Goal: Information Seeking & Learning: Learn about a topic

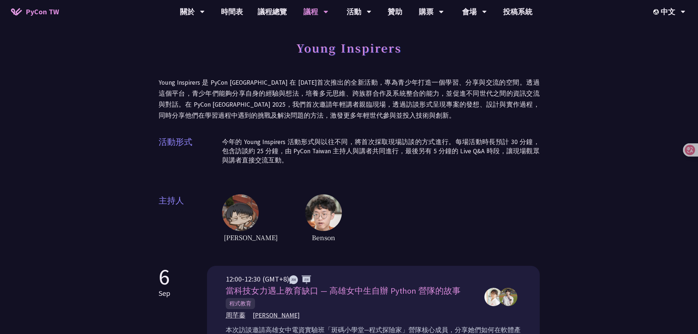
drag, startPoint x: 366, startPoint y: 173, endPoint x: 353, endPoint y: 187, distance: 19.2
click at [365, 173] on div "Young Inspirers Young Inspirers 是 PyCon [GEOGRAPHIC_DATA] 在 [DATE]首次推出的全新活動，專為青…" at bounding box center [349, 140] width 381 height 207
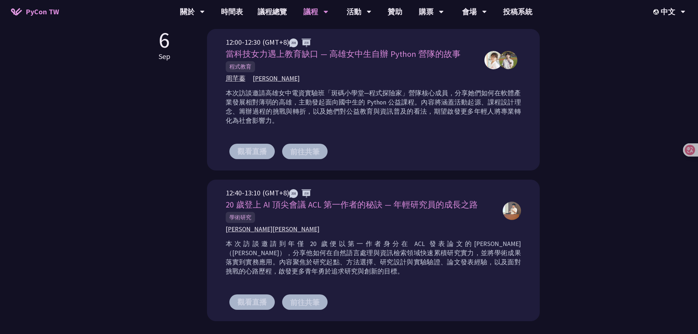
scroll to position [220, 0]
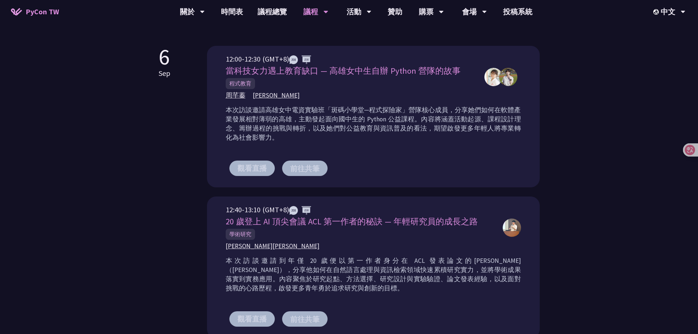
click at [310, 168] on button "前往共筆" at bounding box center [304, 168] width 45 height 15
click at [258, 171] on button "觀看直播" at bounding box center [251, 168] width 45 height 15
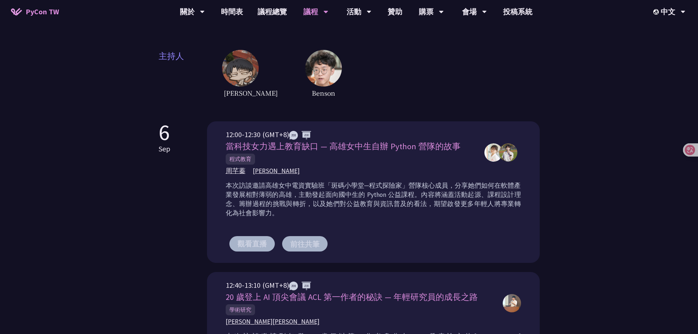
scroll to position [110, 0]
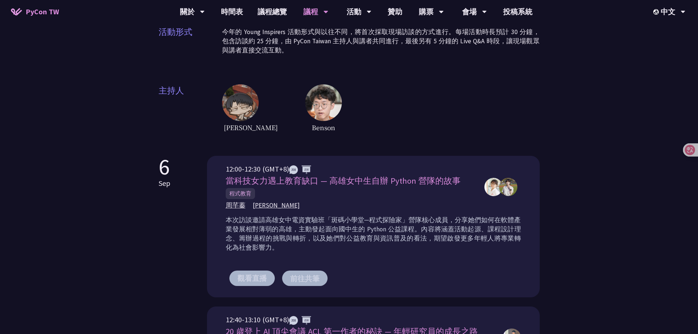
click at [305, 117] on img at bounding box center [323, 102] width 37 height 37
click at [305, 112] on img at bounding box center [323, 102] width 37 height 37
click at [244, 106] on img at bounding box center [240, 102] width 37 height 37
click at [337, 110] on div "[PERSON_NAME]" at bounding box center [381, 108] width 318 height 49
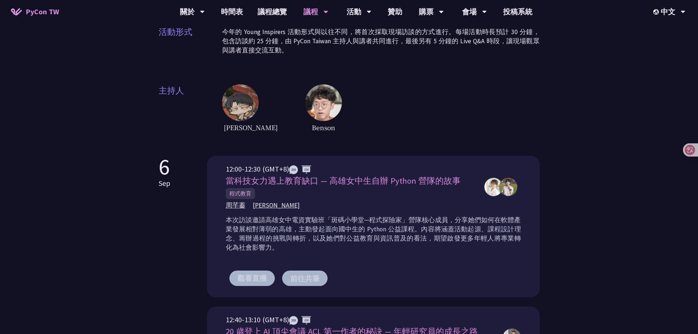
click at [392, 115] on div "[PERSON_NAME]" at bounding box center [381, 108] width 318 height 49
click at [371, 127] on div "[PERSON_NAME]" at bounding box center [381, 108] width 318 height 49
click at [375, 123] on div "[PERSON_NAME]" at bounding box center [381, 108] width 318 height 49
click at [305, 108] on img at bounding box center [323, 102] width 37 height 37
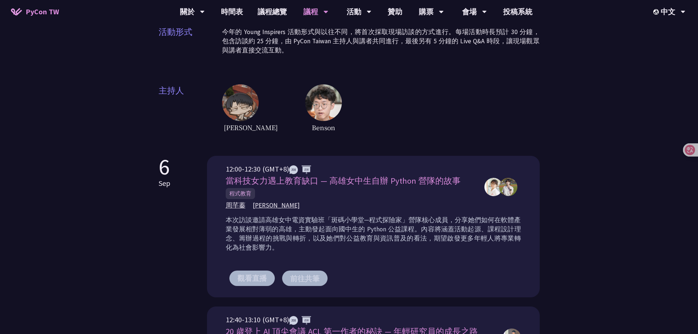
click at [241, 107] on img at bounding box center [240, 102] width 37 height 37
drag, startPoint x: 361, startPoint y: 157, endPoint x: 353, endPoint y: 235, distance: 78.4
click at [361, 158] on div "12:00-12:30 (GMT+8) 當科技女力遇上教育缺口 — 高雄女中生自辦 Python 營隊的故事 程式教育 [PERSON_NAME] [PERS…" at bounding box center [373, 226] width 333 height 141
drag, startPoint x: 543, startPoint y: 181, endPoint x: 557, endPoint y: 188, distance: 16.1
click at [544, 181] on div "Young Inspirers Young Inspirers 是 PyCon [GEOGRAPHIC_DATA] 在 [DATE]首次推出的全新活動，專為青…" at bounding box center [349, 272] width 698 height 764
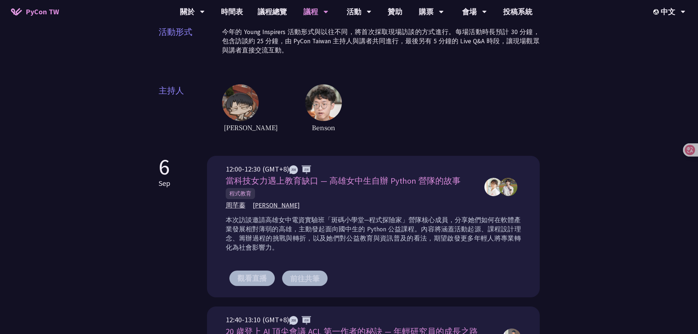
click at [503, 185] on img at bounding box center [508, 187] width 18 height 18
click at [557, 189] on div "Young Inspirers Young Inspirers 是 PyCon [GEOGRAPHIC_DATA] 在 [DATE]首次推出的全新活動，專為青…" at bounding box center [349, 272] width 698 height 764
drag, startPoint x: 525, startPoint y: 210, endPoint x: 450, endPoint y: 223, distance: 76.5
click at [524, 211] on div "12:00-12:30 (GMT+8) 當科技女力遇上教育缺口 — 高雄女中生自辦 Python 營隊的故事 程式教育 [PERSON_NAME] [PERS…" at bounding box center [373, 226] width 333 height 141
click at [486, 218] on p "本次訪談邀請高雄女中電資實驗班「斑碼小學堂─程式探險家」營隊核心成員，分享她們如何在軟體產業發展相對薄弱的高雄，主動發起面向國中生的 Python 公益課程。…" at bounding box center [373, 233] width 295 height 37
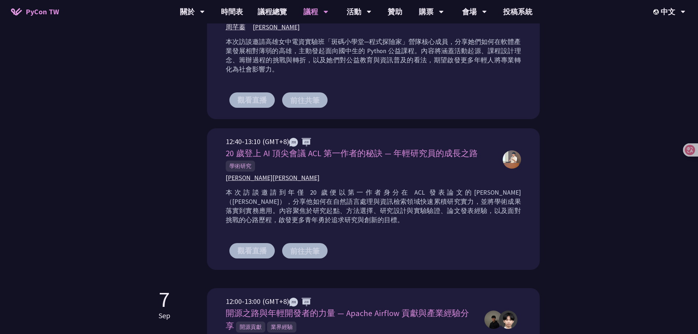
scroll to position [440, 0]
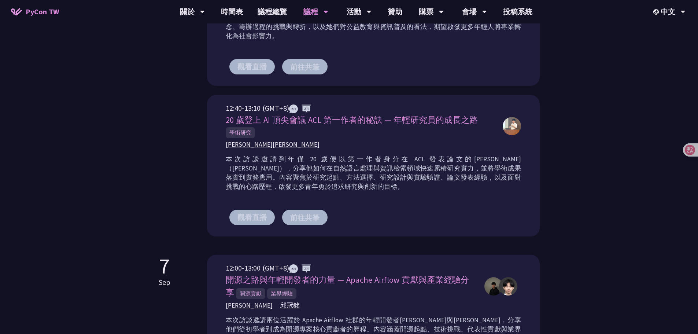
scroll to position [293, 0]
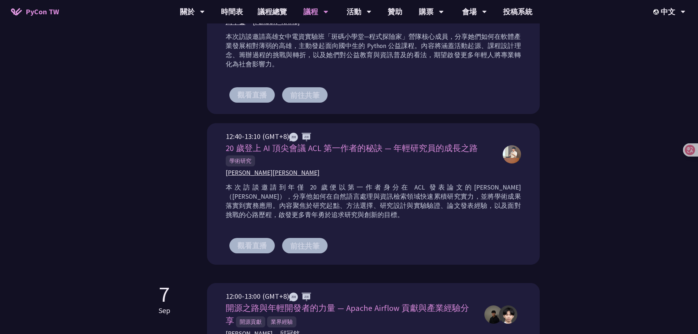
click at [508, 308] on img at bounding box center [508, 314] width 18 height 18
click at [507, 310] on img at bounding box center [508, 314] width 18 height 18
click at [517, 152] on img at bounding box center [512, 154] width 18 height 18
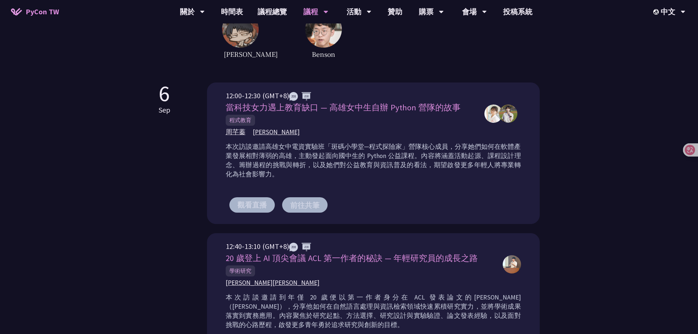
click at [513, 107] on img at bounding box center [508, 113] width 18 height 18
drag, startPoint x: 512, startPoint y: 108, endPoint x: 479, endPoint y: 105, distance: 33.8
click at [512, 108] on img at bounding box center [508, 113] width 18 height 18
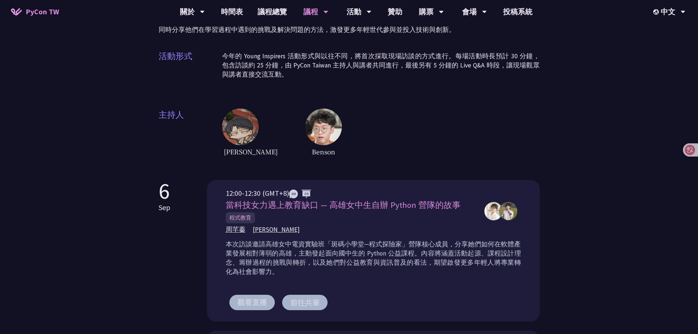
scroll to position [73, 0]
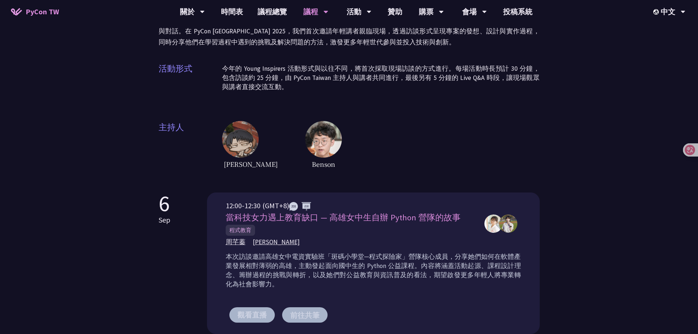
drag, startPoint x: 299, startPoint y: 133, endPoint x: 247, endPoint y: 139, distance: 52.7
click at [305, 134] on img at bounding box center [323, 139] width 37 height 37
click at [237, 139] on img at bounding box center [240, 139] width 37 height 37
drag, startPoint x: 237, startPoint y: 139, endPoint x: 277, endPoint y: 141, distance: 40.8
click at [239, 139] on img at bounding box center [240, 139] width 37 height 37
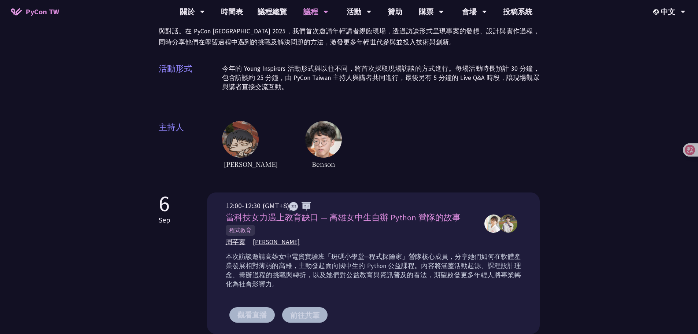
click at [305, 141] on img at bounding box center [323, 139] width 37 height 37
click at [369, 144] on div "[PERSON_NAME]" at bounding box center [381, 145] width 318 height 49
click at [370, 118] on div "Young Inspirers Young Inspirers 是 PyCon [GEOGRAPHIC_DATA] 在 [DATE]首次推出的全新活動，專為青…" at bounding box center [349, 66] width 381 height 207
click at [378, 115] on div "Young Inspirers Young Inspirers 是 PyCon [GEOGRAPHIC_DATA] 在 [DATE]首次推出的全新活動，專為青…" at bounding box center [349, 66] width 381 height 207
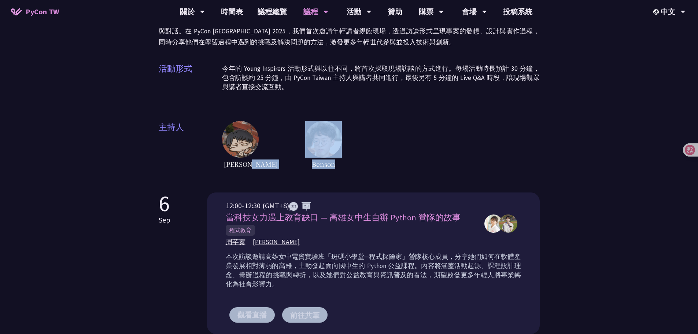
click at [378, 115] on div "Young Inspirers Young Inspirers 是 PyCon [GEOGRAPHIC_DATA] 在 [DATE]首次推出的全新活動，專為青…" at bounding box center [349, 66] width 381 height 207
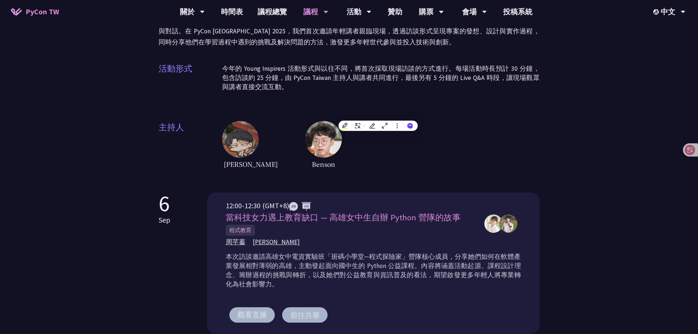
drag, startPoint x: 390, startPoint y: 80, endPoint x: 392, endPoint y: 77, distance: 3.9
click at [390, 79] on p "今年的 Young Inspirers 活動形式與以往不同，將首次採取現場訪談的方式進行。每場活動時長預計 30 分鐘，包含訪談約 25 分鐘，由 PyCon…" at bounding box center [381, 77] width 318 height 27
click at [394, 74] on p "今年的 Young Inspirers 活動形式與以往不同，將首次採取現場訪談的方式進行。每場活動時長預計 30 分鐘，包含訪談約 25 分鐘，由 PyCon…" at bounding box center [381, 77] width 318 height 27
click at [305, 137] on img at bounding box center [323, 139] width 37 height 37
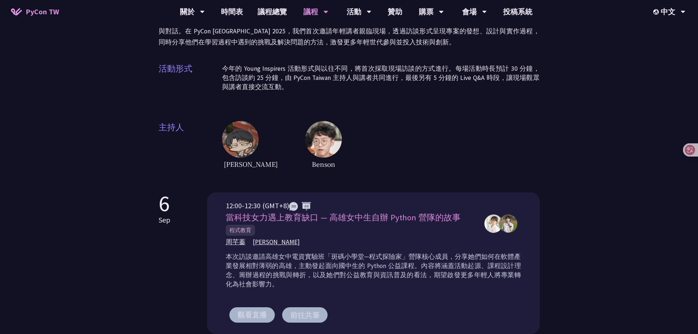
click at [229, 147] on img at bounding box center [240, 139] width 37 height 37
click at [232, 150] on img at bounding box center [240, 139] width 37 height 37
click at [305, 148] on img at bounding box center [323, 139] width 37 height 37
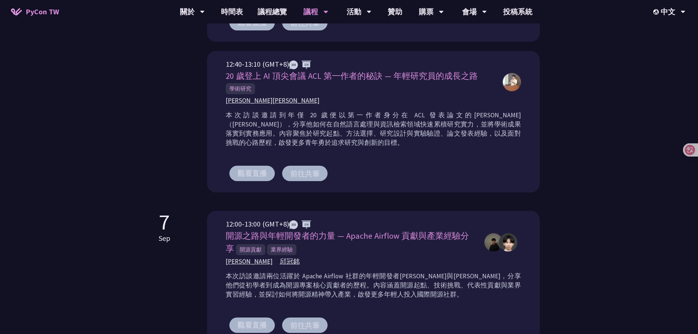
click at [589, 94] on div "Young Inspirers Young Inspirers 是 PyCon [GEOGRAPHIC_DATA] 在 [DATE]首次推出的全新活動，專為青…" at bounding box center [349, 17] width 698 height 764
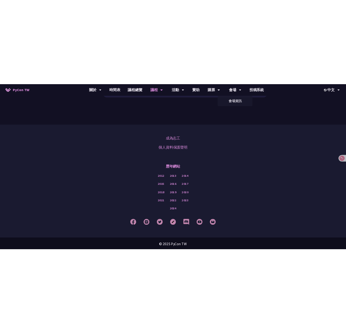
scroll to position [683, 0]
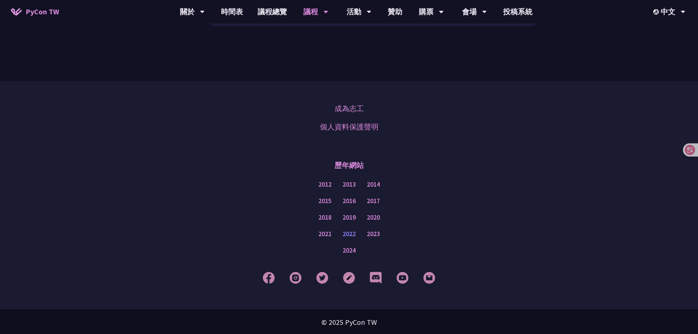
click at [347, 230] on link "2022" at bounding box center [349, 233] width 13 height 9
click at [470, 116] on div "成為志工 個人資料保護聲明" at bounding box center [348, 117] width 661 height 37
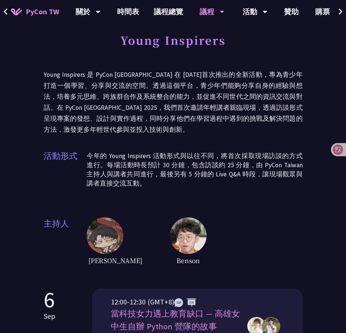
scroll to position [0, 0]
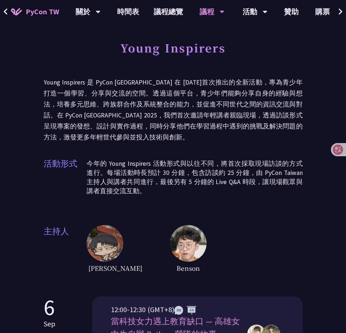
click at [130, 118] on p "Young Inspirers 是 PyCon [GEOGRAPHIC_DATA] 在 [DATE]首次推出的全新活動，專為青少年打造一個學習、分享與交流的空…" at bounding box center [173, 110] width 259 height 66
click at [125, 128] on p "Young Inspirers 是 PyCon [GEOGRAPHIC_DATA] 在 [DATE]首次推出的全新活動，專為青少年打造一個學習、分享與交流的空…" at bounding box center [173, 110] width 259 height 66
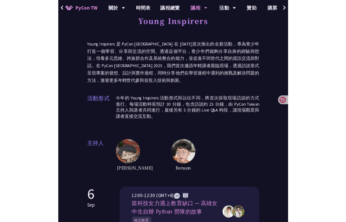
scroll to position [110, 0]
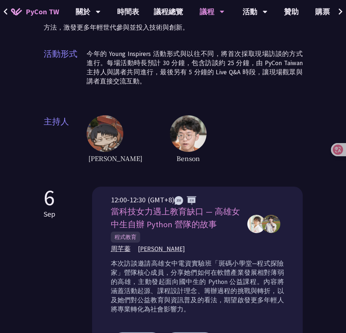
click at [273, 225] on img at bounding box center [271, 224] width 18 height 18
click at [269, 226] on img at bounding box center [271, 224] width 18 height 18
click at [257, 228] on img at bounding box center [256, 224] width 18 height 18
click at [265, 227] on img at bounding box center [271, 224] width 18 height 18
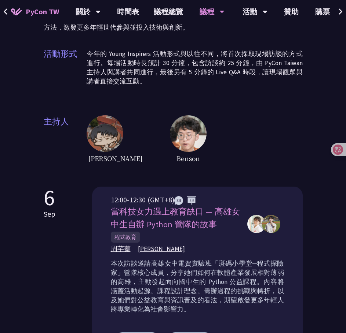
click at [269, 227] on img at bounding box center [271, 224] width 18 height 18
click at [272, 228] on img at bounding box center [271, 224] width 18 height 18
click at [256, 228] on img at bounding box center [256, 224] width 18 height 18
click at [125, 247] on span "周芊蓁" at bounding box center [121, 249] width 20 height 9
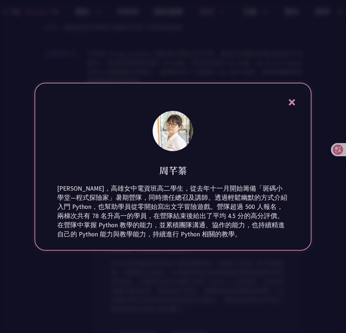
click at [167, 270] on div at bounding box center [173, 166] width 346 height 333
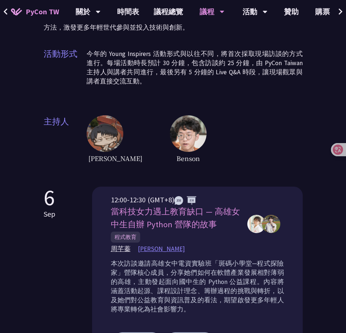
click at [149, 251] on span "[PERSON_NAME]" at bounding box center [161, 249] width 47 height 9
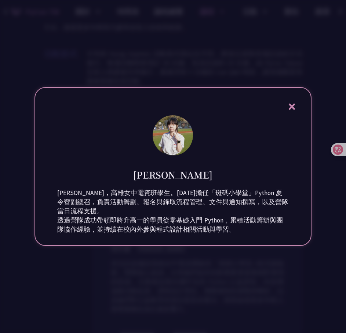
click at [293, 104] on icon at bounding box center [291, 107] width 6 height 6
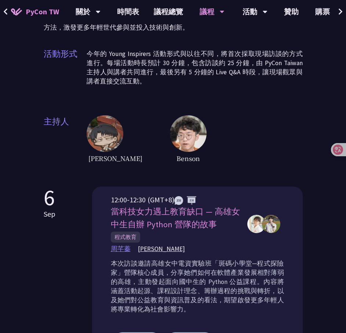
click at [123, 250] on span "周芊蓁" at bounding box center [121, 249] width 20 height 9
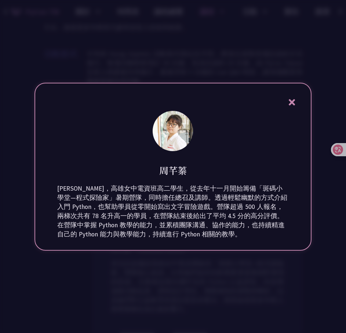
click at [172, 222] on div "[PERSON_NAME]，高雄女中電資班高二學生，從去年十一月開始籌備「斑碼小學堂—程式探險家」暑期營隊，同時擔任總召及講師。透過輕鬆幽默的方式介紹入門 P…" at bounding box center [172, 211] width 231 height 55
click at [209, 211] on div "[PERSON_NAME]，高雄女中電資班高二學生，從去年十一月開始籌備「斑碼小學堂—程式探險家」暑期營隊，同時擔任總召及講師。透過輕鬆幽默的方式介紹入門 P…" at bounding box center [172, 211] width 231 height 55
click at [136, 214] on div "[PERSON_NAME]，高雄女中電資班高二學生，從去年十一月開始籌備「斑碼小學堂—程式探險家」暑期營隊，同時擔任總召及講師。透過輕鬆幽默的方式介紹入門 P…" at bounding box center [172, 211] width 231 height 55
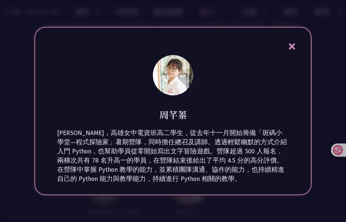
scroll to position [0, 0]
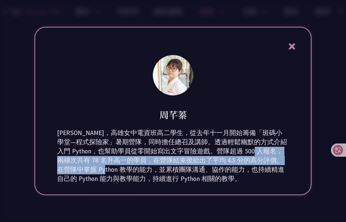
drag, startPoint x: 181, startPoint y: 159, endPoint x: 250, endPoint y: 163, distance: 68.7
click at [244, 163] on div "[PERSON_NAME]，高雄女中電資班高二學生，從去年十一月開始籌備「斑碼小學堂—程式探險家」暑期營隊，同時擔任總召及講師。透過輕鬆幽默的方式介紹入門 P…" at bounding box center [172, 155] width 231 height 55
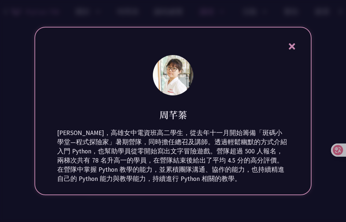
click at [172, 177] on div "[PERSON_NAME]，高雄女中電資班高二學生，從去年十一月開始籌備「斑碼小學堂—程式探險家」暑期營隊，同時擔任總召及講師。透過輕鬆幽默的方式介紹入門 P…" at bounding box center [172, 155] width 231 height 55
click at [296, 39] on div "[PERSON_NAME] [PERSON_NAME]，高雄女中電資班高二學生，從去年十一月開始籌備「斑碼小學堂—程式探險家」暑期營隊，同時擔任總召及講師。透…" at bounding box center [172, 111] width 277 height 168
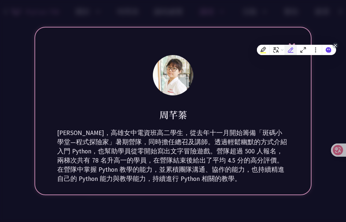
click at [291, 49] on icon at bounding box center [290, 49] width 5 height 5
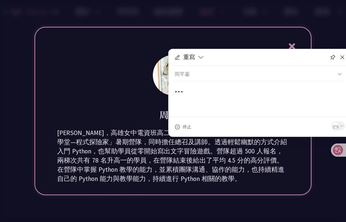
click at [291, 44] on icon at bounding box center [291, 46] width 9 height 9
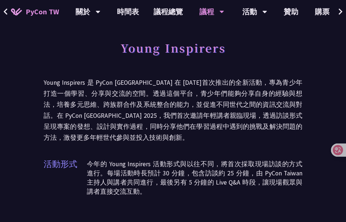
click at [177, 167] on p "今年的 Young Inspirers 活動形式與以往不同，將首次採取現場訪談的方式進行。每場活動時長預計 30 分鐘，包含訪談約 25 分鐘，由 PyCon…" at bounding box center [194, 177] width 215 height 37
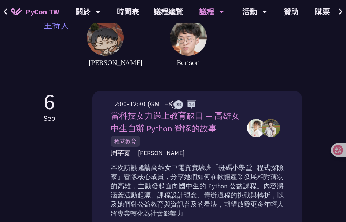
scroll to position [220, 0]
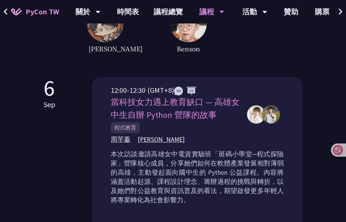
click at [133, 128] on span "程式教育" at bounding box center [125, 127] width 29 height 11
click at [152, 128] on div "當科技女力遇上教育缺口 — 高雄女中生自辦 Python 營隊的故事 程式教育" at bounding box center [175, 114] width 129 height 37
click at [167, 141] on div "[PERSON_NAME] [PERSON_NAME]" at bounding box center [175, 139] width 129 height 9
drag, startPoint x: 167, startPoint y: 142, endPoint x: 169, endPoint y: 147, distance: 5.4
click at [167, 143] on div "[PERSON_NAME] [PERSON_NAME]" at bounding box center [175, 139] width 129 height 9
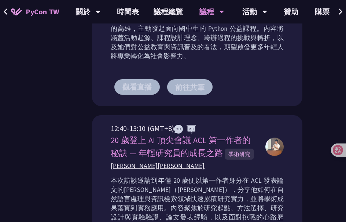
scroll to position [366, 0]
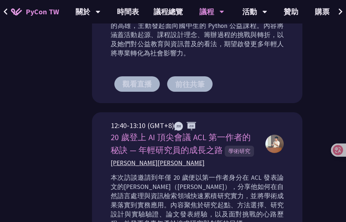
click at [189, 166] on div "[PERSON_NAME][PERSON_NAME]" at bounding box center [184, 162] width 147 height 9
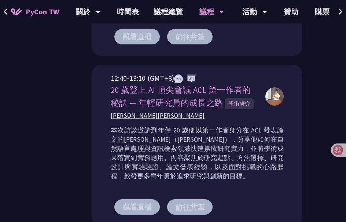
scroll to position [440, 0]
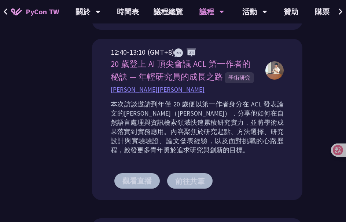
click at [147, 93] on span "[PERSON_NAME][PERSON_NAME]" at bounding box center [158, 89] width 94 height 9
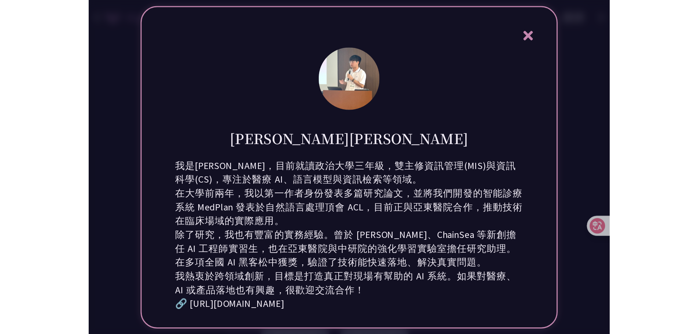
scroll to position [550, 0]
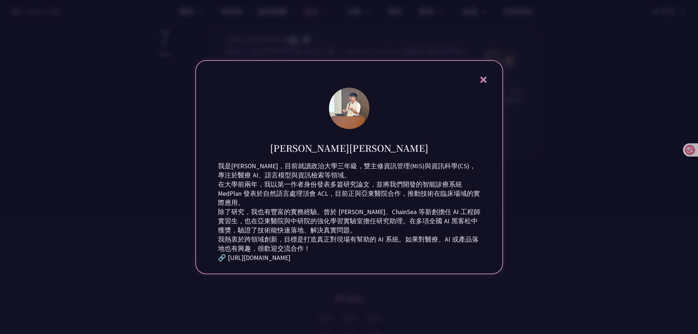
click at [543, 213] on div at bounding box center [349, 167] width 698 height 334
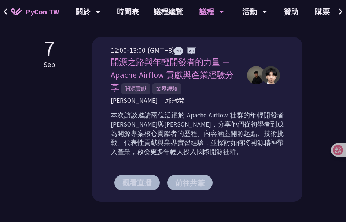
scroll to position [623, 0]
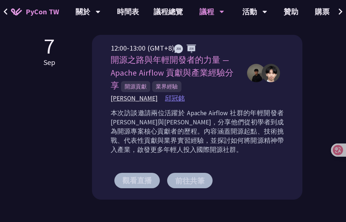
click at [166, 99] on span "邱冠銘" at bounding box center [175, 98] width 20 height 9
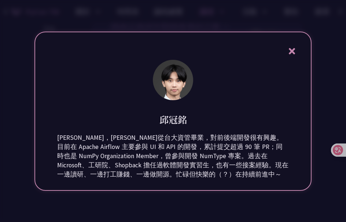
scroll to position [660, 0]
click at [296, 41] on div "[PERSON_NAME] [PERSON_NAME]，剛從台大資管畢業，對前後端開發很有興趣。目前在 Apache Airflow 主要參與 UI 和 AP…" at bounding box center [172, 111] width 277 height 159
click at [292, 47] on icon at bounding box center [291, 51] width 9 height 9
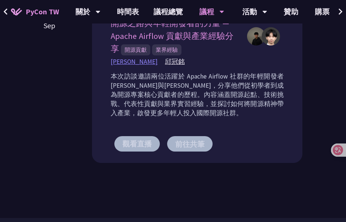
click at [135, 62] on span "[PERSON_NAME]" at bounding box center [134, 61] width 47 height 9
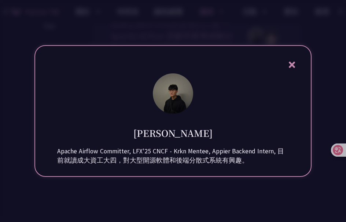
click at [265, 93] on div "[PERSON_NAME] Apache Airflow Committer, LFX'25 CNCF - Krkn Mentee, Appier Backe…" at bounding box center [172, 111] width 277 height 132
click at [281, 81] on div "[PERSON_NAME] Apache Airflow Committer, LFX'25 CNCF - Krkn Mentee, Appier Backe…" at bounding box center [172, 111] width 277 height 132
click at [293, 55] on div "[PERSON_NAME] Apache Airflow Committer, LFX'25 CNCF - Krkn Mentee, Appier Backe…" at bounding box center [172, 111] width 277 height 132
click at [289, 62] on icon at bounding box center [292, 65] width 6 height 6
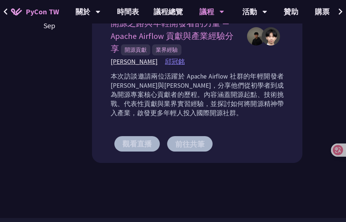
click at [165, 64] on span "邱冠銘" at bounding box center [175, 61] width 20 height 9
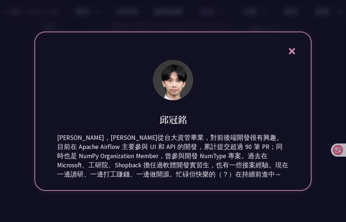
click at [215, 116] on div "邱冠銘" at bounding box center [172, 114] width 231 height 24
click at [266, 102] on div "邱冠銘" at bounding box center [172, 114] width 231 height 24
click at [292, 78] on div "[PERSON_NAME] [PERSON_NAME]，剛從台大資管畢業，對前後端開發很有興趣。目前在 Apache Airflow 主要參與 UI 和 AP…" at bounding box center [172, 111] width 277 height 159
drag, startPoint x: 291, startPoint y: 75, endPoint x: 295, endPoint y: 69, distance: 7.6
click at [291, 74] on div "[PERSON_NAME] [PERSON_NAME]，剛從台大資管畢業，對前後端開發很有興趣。目前在 Apache Airflow 主要參與 UI 和 AP…" at bounding box center [172, 111] width 277 height 159
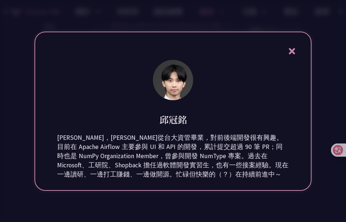
click at [293, 48] on icon at bounding box center [292, 51] width 6 height 6
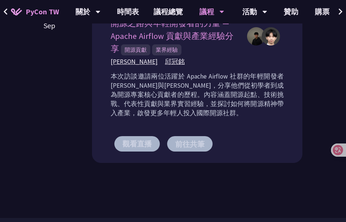
click at [272, 99] on p "本次訪談邀請兩位活躍於 Apache Airflow 社群的年輕開發者[PERSON_NAME]與[PERSON_NAME]，分享他們從初學者到成為開源專案核…" at bounding box center [197, 95] width 173 height 46
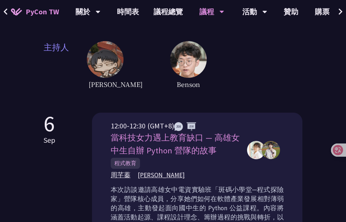
scroll to position [183, 0]
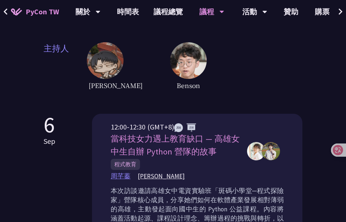
click at [123, 173] on span "周芊蓁" at bounding box center [121, 175] width 20 height 9
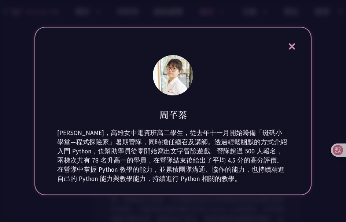
drag, startPoint x: 226, startPoint y: 115, endPoint x: 266, endPoint y: 87, distance: 49.4
click at [226, 115] on div "周芊蓁" at bounding box center [172, 109] width 231 height 24
click at [298, 43] on div "[PERSON_NAME] [PERSON_NAME]，高雄女中電資班高二學生，從去年十一月開始籌備「斑碼小學堂—程式探險家」暑期營隊，同時擔任總召及講師。透…" at bounding box center [172, 111] width 277 height 168
click at [295, 44] on icon at bounding box center [292, 46] width 6 height 6
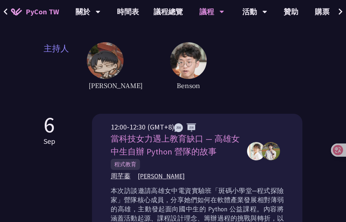
drag, startPoint x: 250, startPoint y: 105, endPoint x: 217, endPoint y: 137, distance: 45.9
click at [148, 173] on span "[PERSON_NAME]" at bounding box center [161, 175] width 47 height 9
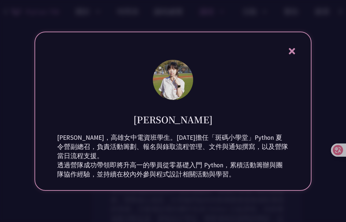
click at [235, 87] on div "[PERSON_NAME] [PERSON_NAME]，高雄女中電資班學生。[DATE]擔任「斑碼小學堂」Python 夏令營副總召，負責活動籌劃、報名與錄取…" at bounding box center [172, 111] width 277 height 159
drag, startPoint x: 294, startPoint y: 48, endPoint x: 288, endPoint y: 54, distance: 7.8
click at [293, 48] on icon at bounding box center [292, 51] width 6 height 6
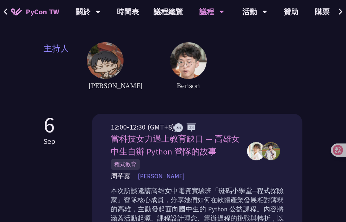
click at [147, 173] on span "[PERSON_NAME]" at bounding box center [161, 175] width 47 height 9
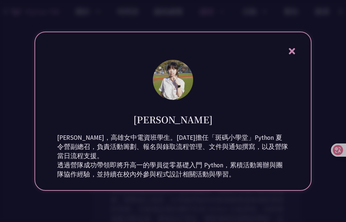
click at [238, 121] on div "[PERSON_NAME] [PERSON_NAME]，高雄女中電資班學生。[DATE]擔任「斑碼小學堂」Python 夏令營副總召，負責活動籌劃、報名與錄取…" at bounding box center [172, 111] width 277 height 159
click at [294, 34] on div "[PERSON_NAME] [PERSON_NAME]，高雄女中電資班學生。[DATE]擔任「斑碼小學堂」Python 夏令營副總召，負責活動籌劃、報名與錄取…" at bounding box center [172, 111] width 277 height 159
click at [291, 39] on div "[PERSON_NAME] [PERSON_NAME]，高雄女中電資班學生。[DATE]擔任「斑碼小學堂」Python 夏令營副總召，負責活動籌劃、報名與錄取…" at bounding box center [172, 111] width 277 height 159
click at [293, 47] on icon at bounding box center [291, 51] width 9 height 9
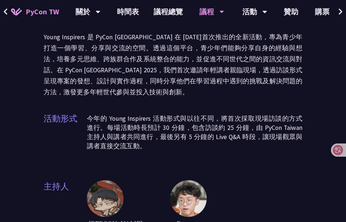
scroll to position [37, 0]
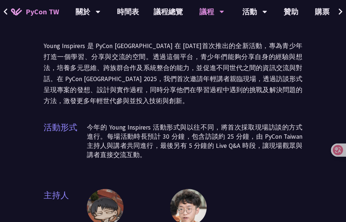
click at [203, 155] on p "今年的 Young Inspirers 活動形式與以往不同，將首次採取現場訪談的方式進行。每場活動時長預計 30 分鐘，包含訪談約 25 分鐘，由 PyCon…" at bounding box center [194, 141] width 215 height 37
click at [183, 141] on p "今年的 Young Inspirers 活動形式與以往不同，將首次採取現場訪談的方式進行。每場活動時長預計 30 分鐘，包含訪談約 25 分鐘，由 PyCon…" at bounding box center [194, 141] width 215 height 37
click at [203, 156] on p "今年的 Young Inspirers 活動形式與以往不同，將首次採取現場訪談的方式進行。每場活動時長預計 30 分鐘，包含訪談約 25 分鐘，由 PyCon…" at bounding box center [194, 141] width 215 height 37
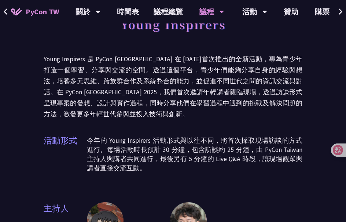
scroll to position [0, 0]
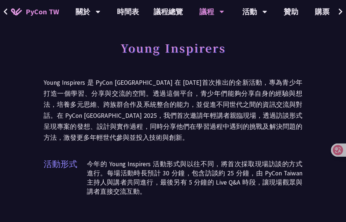
click at [160, 131] on p "Young Inspirers 是 PyCon [GEOGRAPHIC_DATA] 在 [DATE]首次推出的全新活動，專為青少年打造一個學習、分享與交流的空…" at bounding box center [173, 110] width 259 height 66
click at [249, 136] on p "Young Inspirers 是 PyCon [GEOGRAPHIC_DATA] 在 [DATE]首次推出的全新活動，專為青少年打造一個學習、分享與交流的空…" at bounding box center [173, 110] width 259 height 66
click at [192, 176] on p "今年的 Young Inspirers 活動形式與以往不同，將首次採取現場訪談的方式進行。每場活動時長預計 30 分鐘，包含訪談約 25 分鐘，由 PyCon…" at bounding box center [194, 177] width 215 height 37
click at [202, 175] on p "今年的 Young Inspirers 活動形式與以往不同，將首次採取現場訪談的方式進行。每場活動時長預計 30 分鐘，包含訪談約 25 分鐘，由 PyCon…" at bounding box center [194, 177] width 215 height 37
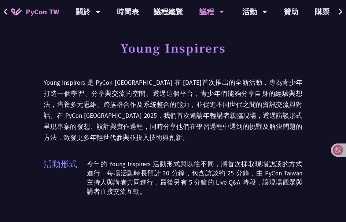
click at [157, 157] on div "Young Inspirers Young Inspirers 是 PyCon [GEOGRAPHIC_DATA] 在 [DATE]首次推出的全新活動，專為青…" at bounding box center [173, 156] width 259 height 238
click at [136, 162] on p "今年的 Young Inspirers 活動形式與以往不同，將首次採取現場訪談的方式進行。每場活動時長預計 30 分鐘，包含訪談約 25 分鐘，由 PyCon…" at bounding box center [194, 177] width 215 height 37
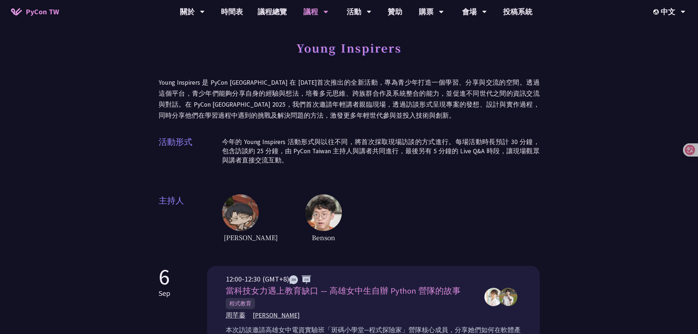
click at [387, 177] on div "Young Inspirers Young Inspirers 是 PyCon [GEOGRAPHIC_DATA] 在 [DATE]首次推出的全新活動，專為青…" at bounding box center [349, 140] width 381 height 207
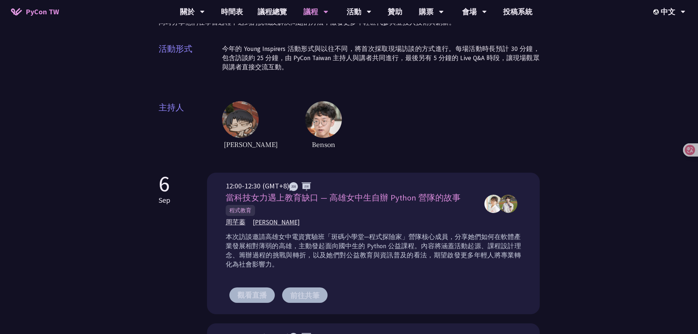
scroll to position [110, 0]
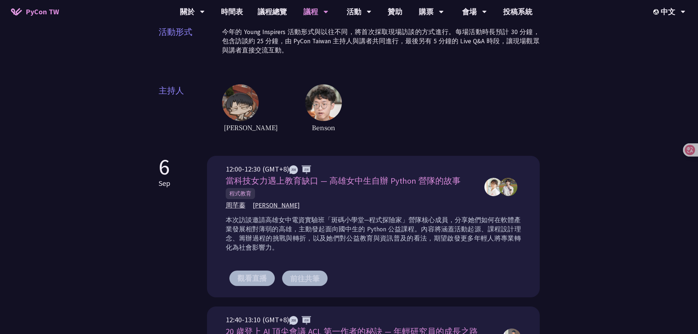
click at [295, 201] on div "[PERSON_NAME] [PERSON_NAME]" at bounding box center [351, 205] width 251 height 9
drag, startPoint x: 246, startPoint y: 194, endPoint x: 228, endPoint y: 194, distance: 17.6
click at [228, 194] on span "程式教育" at bounding box center [240, 193] width 29 height 11
click at [322, 195] on div "當科技女力遇上教育缺口 — 高雄女中生自辦 Python 營隊的故事 程式教育" at bounding box center [351, 186] width 251 height 25
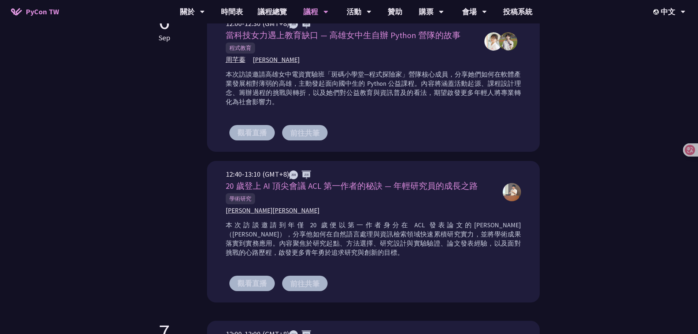
scroll to position [257, 0]
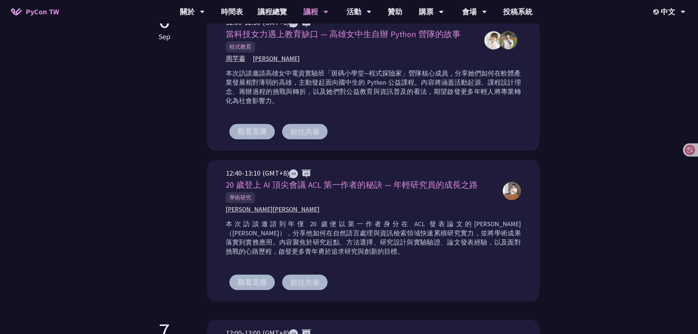
click at [377, 261] on div "本次訪談邀請到年僅 20 歲便以第一作者身分在 ACL 發表論文的[PERSON_NAME]（[PERSON_NAME]），分享他如何在自然語言處理與資訊檢索…" at bounding box center [373, 241] width 295 height 46
click at [536, 182] on div "12:40-13:10 (GMT+8) 20 歲登上 AI 頂尖會議 ACL 第一作者的秘訣 — 年輕研究員的成長之路 學術研究 [PERSON_NAME] …" at bounding box center [373, 230] width 333 height 141
click at [554, 190] on div "Young Inspirers Young Inspirers 是 PyCon [GEOGRAPHIC_DATA] 在 [DATE]首次推出的全新活動，專為青…" at bounding box center [349, 125] width 698 height 764
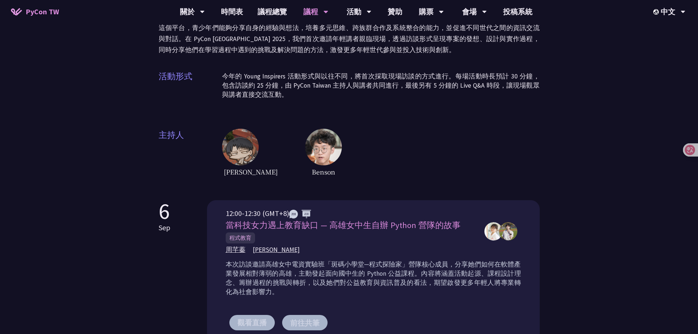
scroll to position [37, 0]
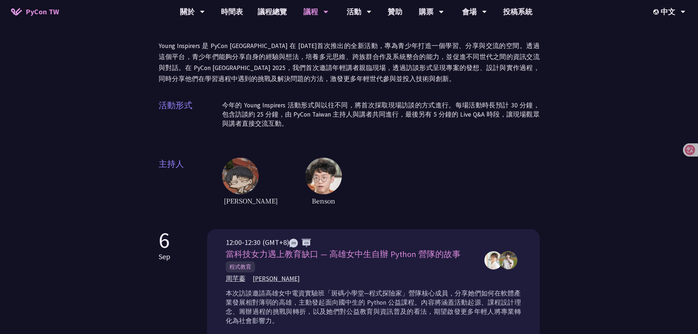
drag, startPoint x: 502, startPoint y: 132, endPoint x: 501, endPoint y: 136, distance: 4.5
click at [502, 132] on div "活動形式 今年的 Young Inspirers 活動形式與以往不同，將首次採取現場訪談的方式進行。每場活動時長預計 30 分鐘，包含訪談約 25 分鐘，由 …" at bounding box center [349, 117] width 381 height 37
